Goal: Task Accomplishment & Management: Manage account settings

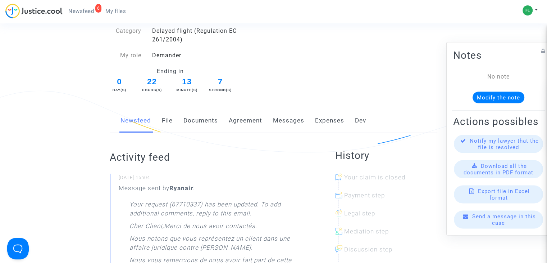
scroll to position [72, 0]
click at [361, 217] on div at bounding box center [389, 219] width 102 height 18
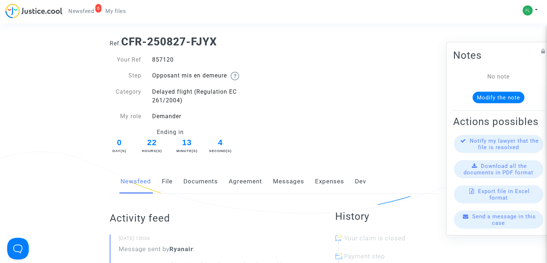
scroll to position [0, 0]
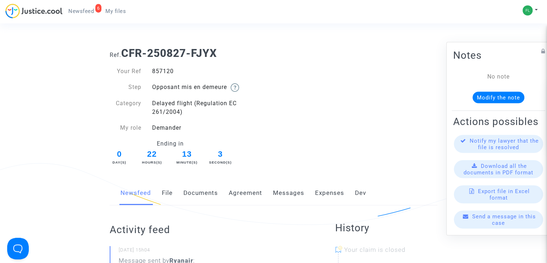
click at [80, 10] on span "Newsfeed" at bounding box center [81, 11] width 26 height 6
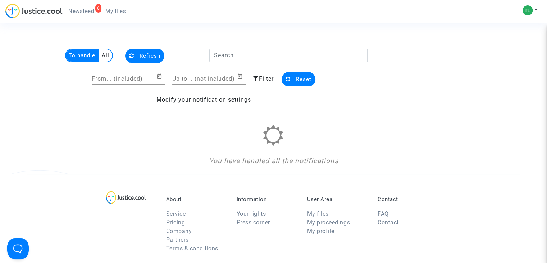
click at [162, 134] on div "You have handled all the notifications" at bounding box center [274, 145] width 328 height 41
click at [111, 12] on span "My files" at bounding box center [115, 11] width 21 height 6
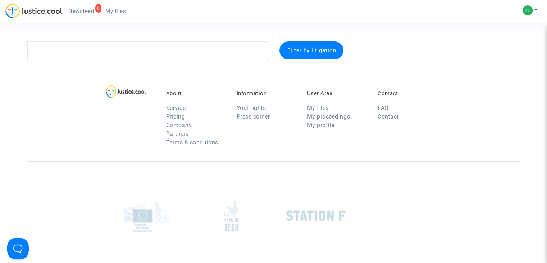
click at [80, 8] on span "Newsfeed" at bounding box center [81, 11] width 26 height 6
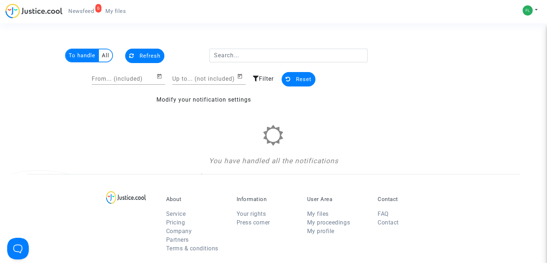
click at [111, 6] on link "My files" at bounding box center [116, 11] width 32 height 11
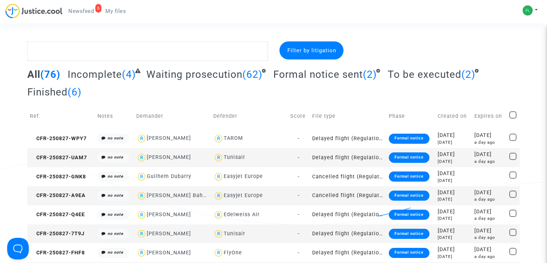
click at [77, 8] on span "Newsfeed" at bounding box center [81, 11] width 26 height 6
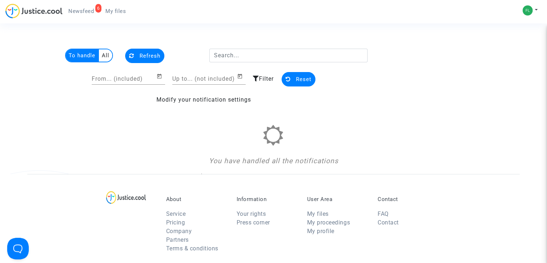
click at [225, 145] on div "You have handled all the notifications" at bounding box center [274, 145] width 328 height 41
click at [241, 161] on div "You have handled all the notifications" at bounding box center [274, 161] width 328 height 10
click at [242, 164] on div "You have handled all the notifications" at bounding box center [274, 161] width 328 height 10
click at [108, 56] on multi-toggle-item "All" at bounding box center [105, 55] width 13 height 12
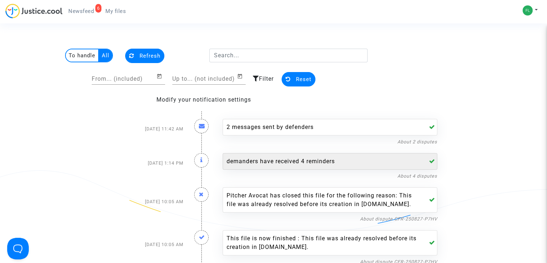
click at [282, 156] on div "demanders have received 4 reminders" at bounding box center [330, 161] width 215 height 17
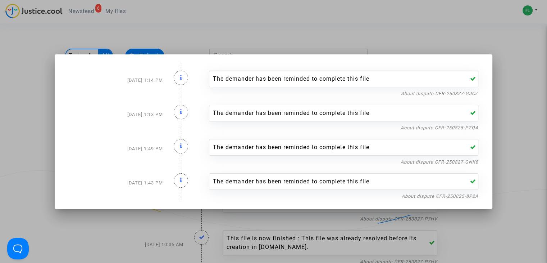
click at [502, 57] on div at bounding box center [273, 131] width 547 height 263
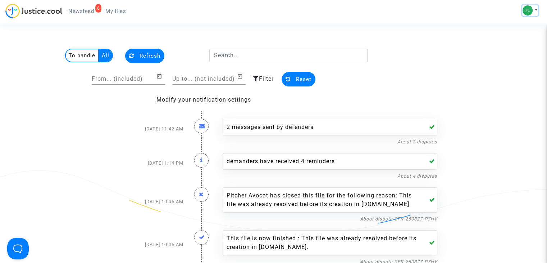
click at [532, 5] on button at bounding box center [531, 10] width 16 height 11
click at [505, 35] on link "Settings" at bounding box center [509, 37] width 57 height 12
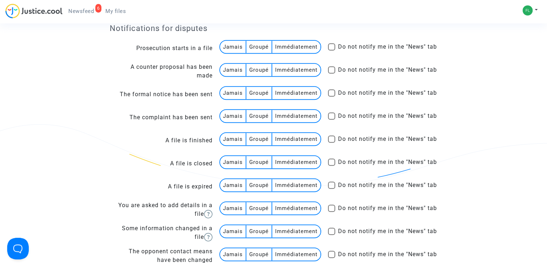
scroll to position [684, 0]
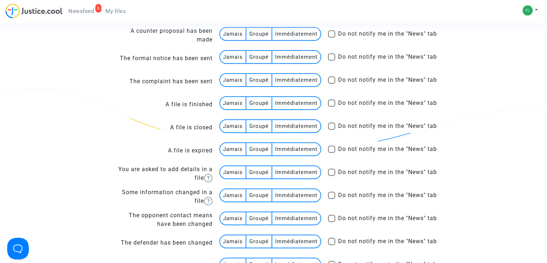
click at [302, 128] on multi-toggle-item "Immédiatement" at bounding box center [296, 126] width 48 height 12
click at [294, 150] on multi-toggle-item "Immédiatement" at bounding box center [296, 149] width 48 height 12
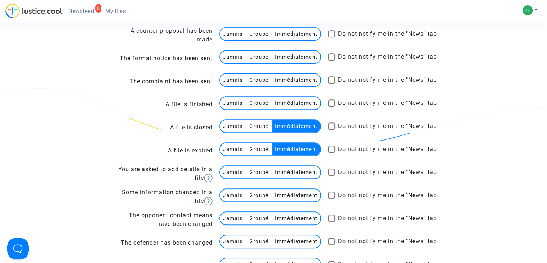
click at [293, 99] on multi-toggle-item "Immédiatement" at bounding box center [296, 103] width 48 height 12
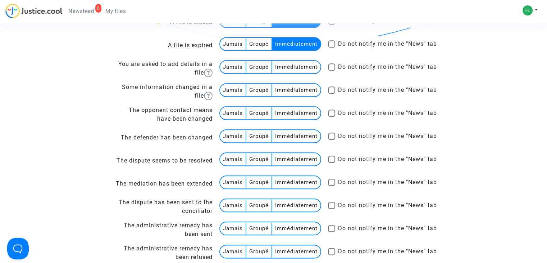
scroll to position [792, 0]
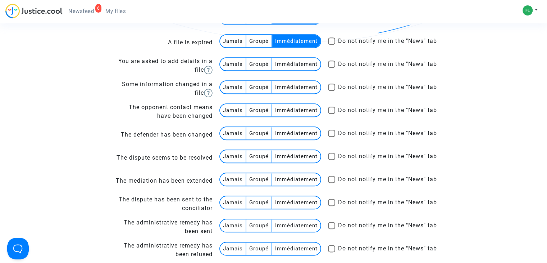
click at [258, 156] on multi-toggle-item "Groupé" at bounding box center [260, 156] width 26 height 12
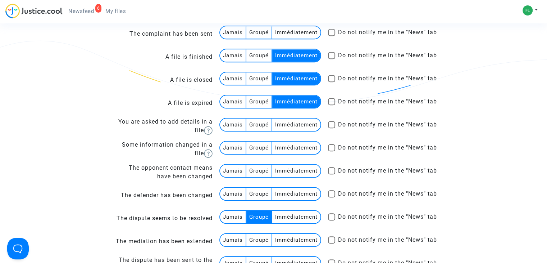
scroll to position [720, 0]
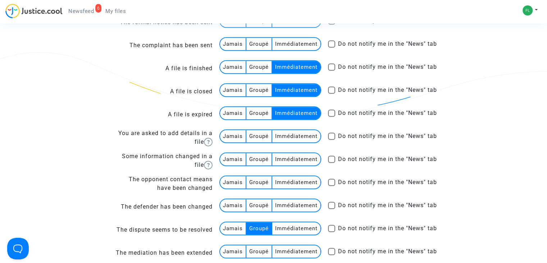
click at [260, 66] on multi-toggle-item "Groupé" at bounding box center [260, 67] width 26 height 12
click at [261, 81] on td "Jamais Groupé Immédiatement" at bounding box center [267, 91] width 109 height 23
click at [261, 90] on multi-toggle-item "Groupé" at bounding box center [260, 90] width 26 height 12
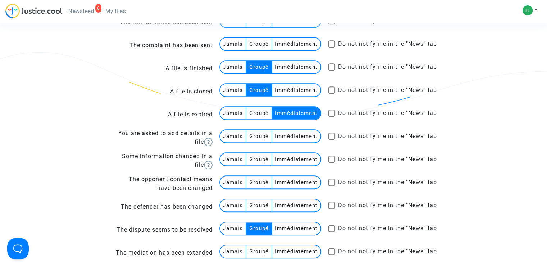
click at [262, 117] on multi-toggle-item "Groupé" at bounding box center [260, 113] width 26 height 12
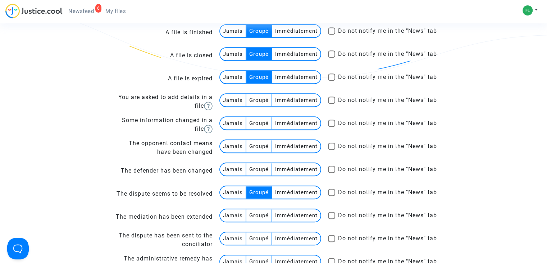
scroll to position [792, 0]
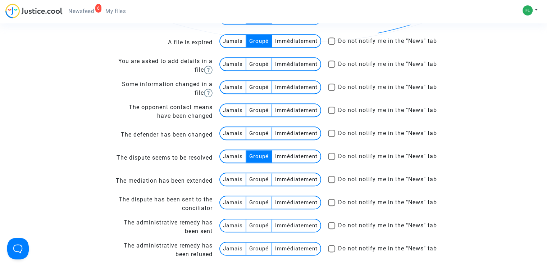
click at [258, 200] on multi-toggle-item "Groupé" at bounding box center [260, 202] width 26 height 12
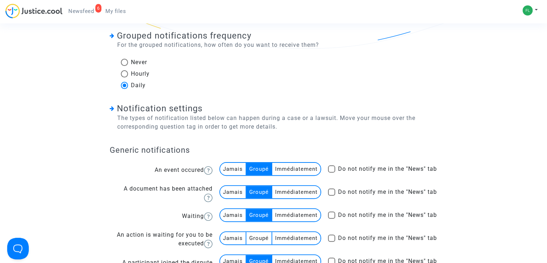
scroll to position [108, 0]
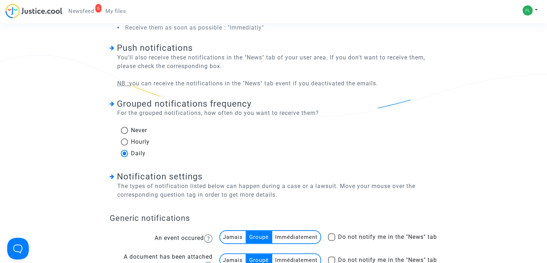
click at [335, 91] on div "Grouped notifications frequency For the grouped notifications, how often do you…" at bounding box center [274, 124] width 328 height 73
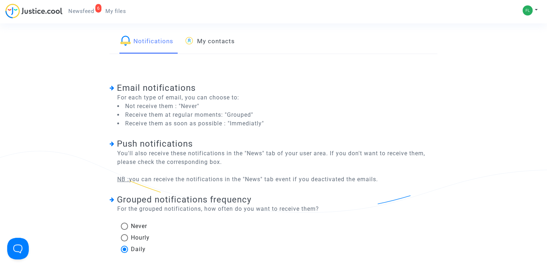
scroll to position [0, 0]
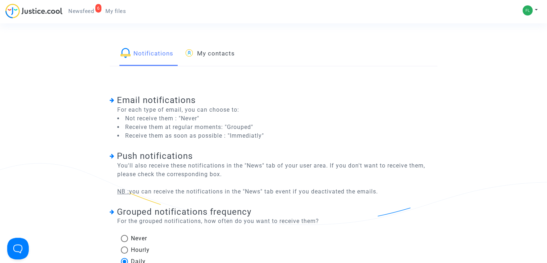
click at [84, 9] on span "Newsfeed" at bounding box center [81, 11] width 26 height 6
